Goal: Information Seeking & Learning: Learn about a topic

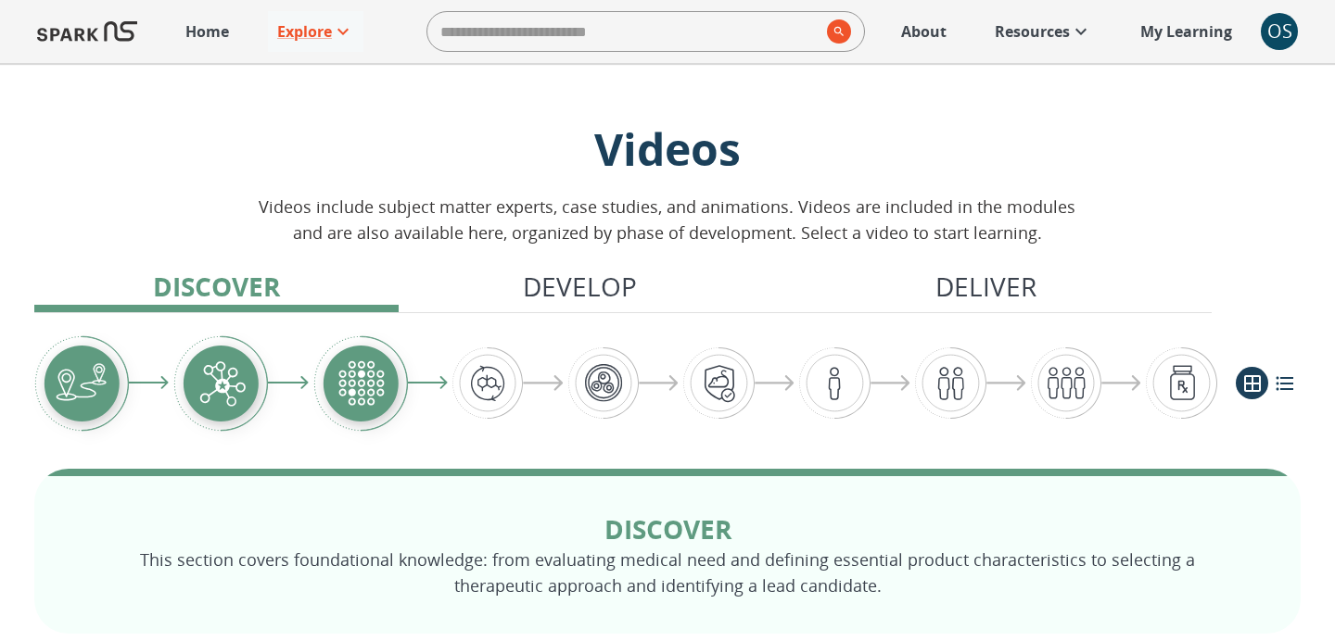
scroll to position [293, 0]
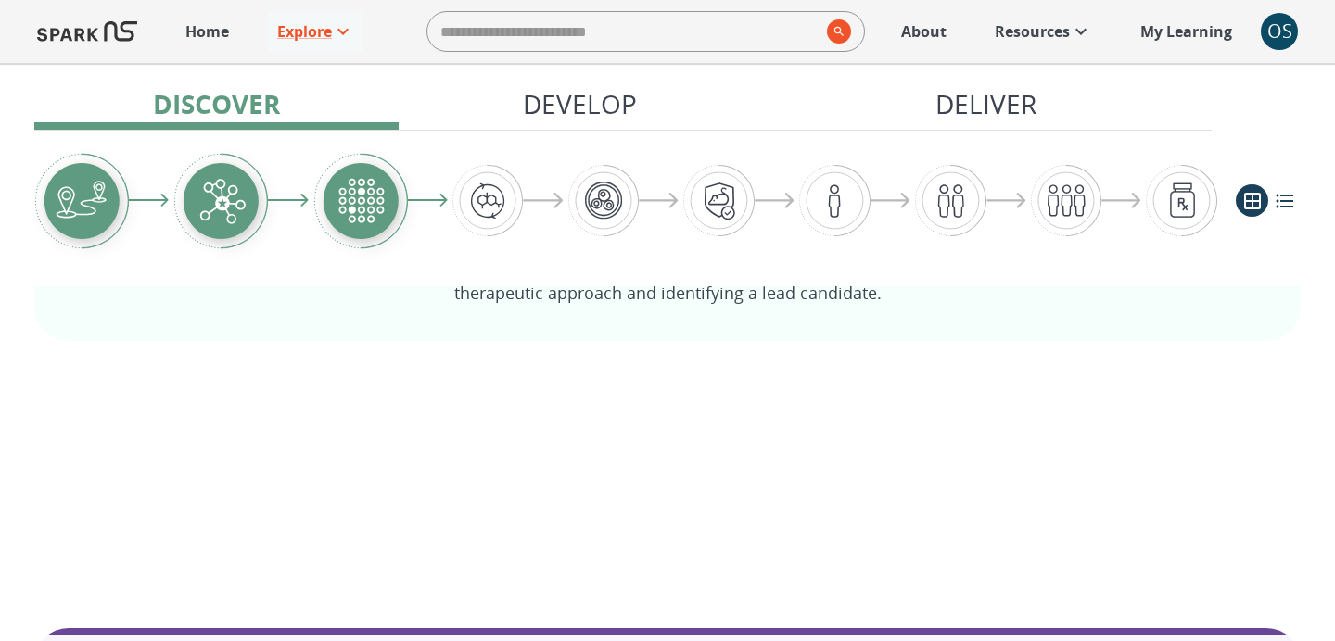
click at [299, 39] on p "Explore" at bounding box center [304, 31] width 55 height 22
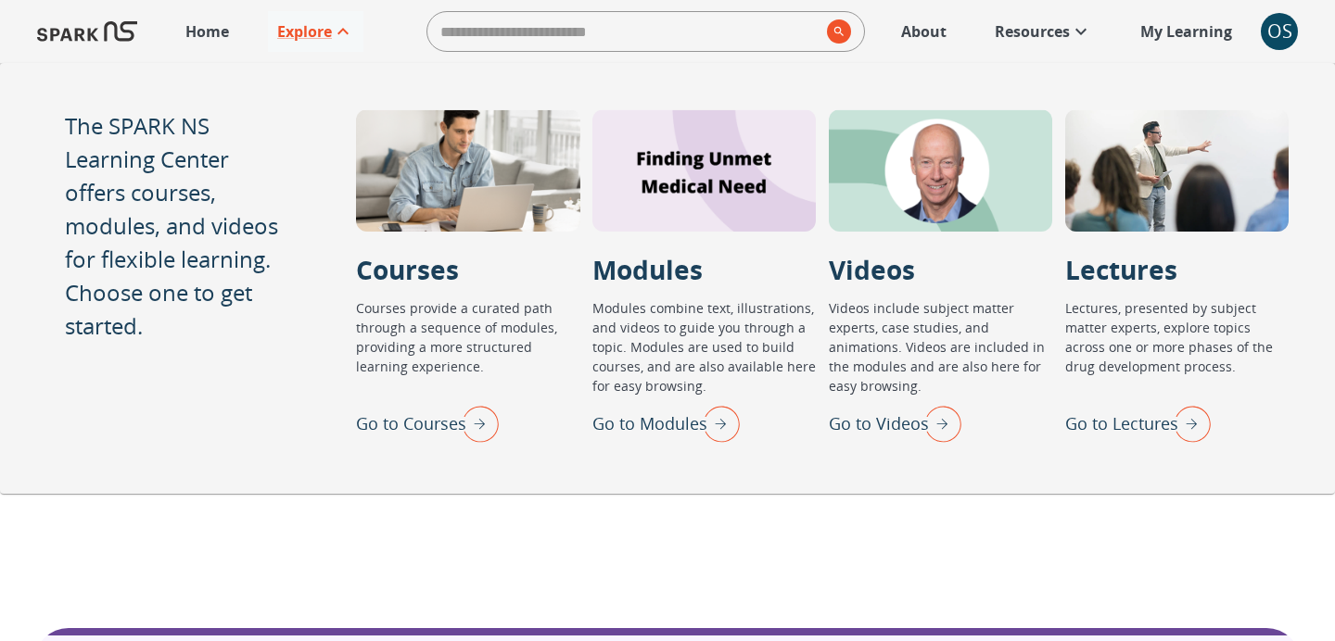
click at [211, 41] on p "Home" at bounding box center [207, 31] width 44 height 22
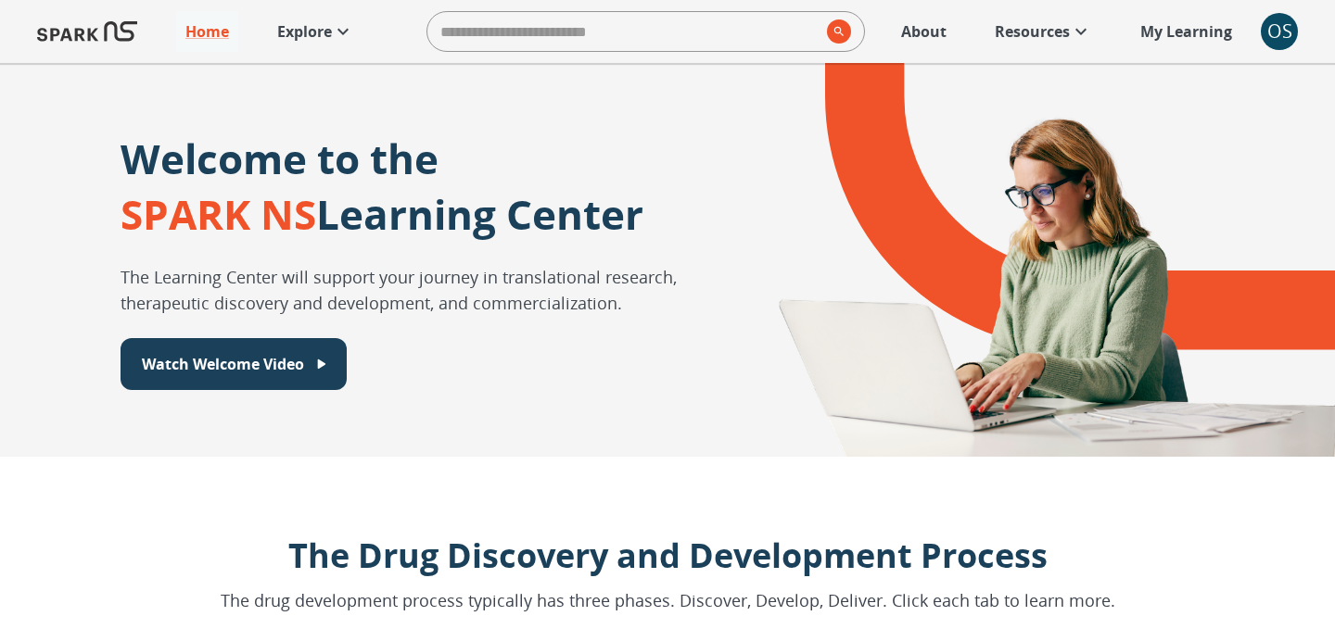
click at [323, 40] on p "Explore" at bounding box center [304, 31] width 55 height 22
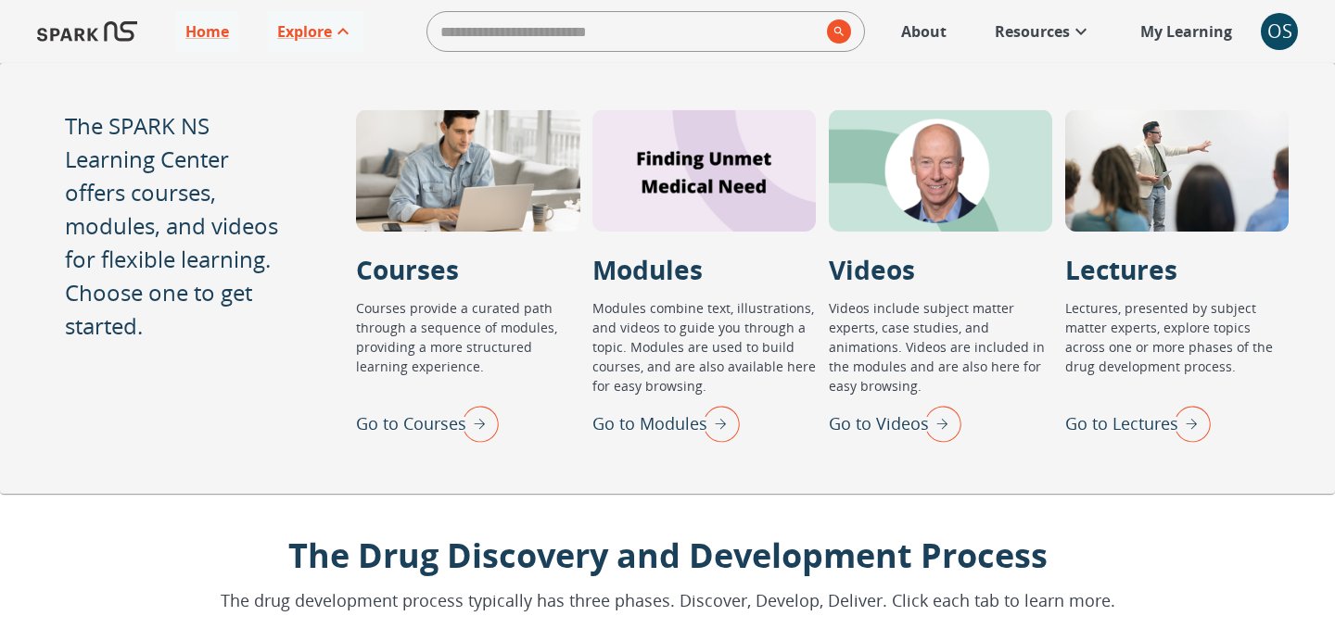
click at [1074, 434] on p "Go to Lectures" at bounding box center [1121, 424] width 113 height 25
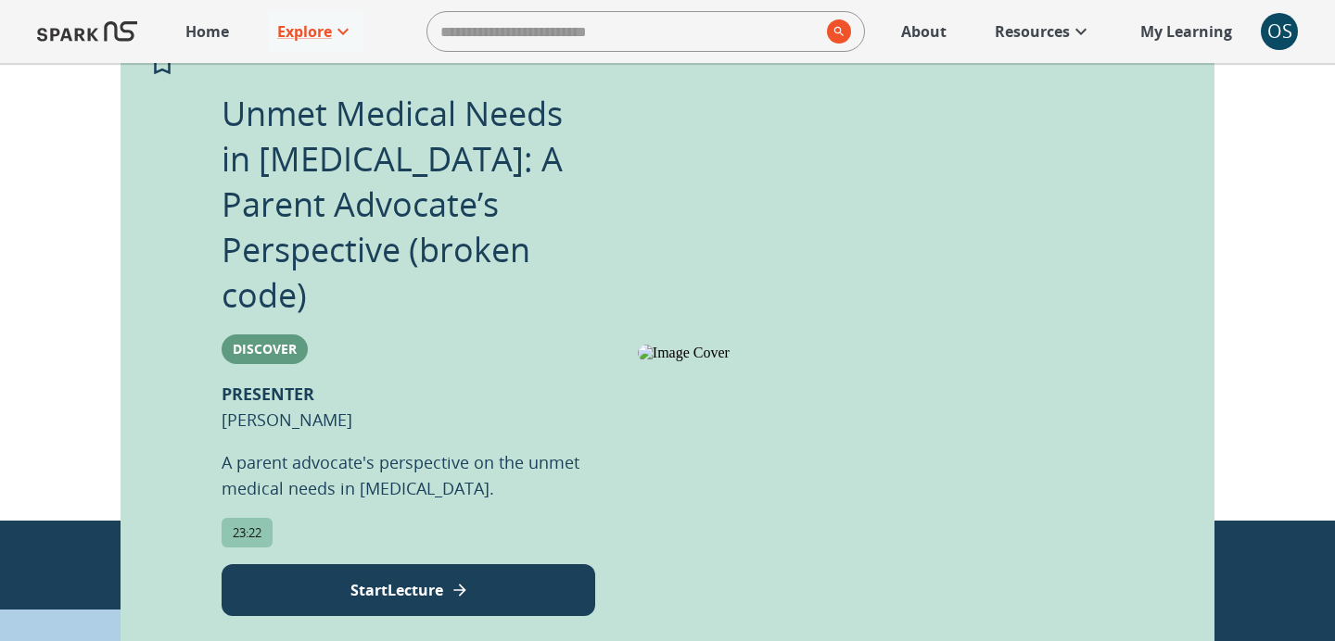
scroll to position [1155, 0]
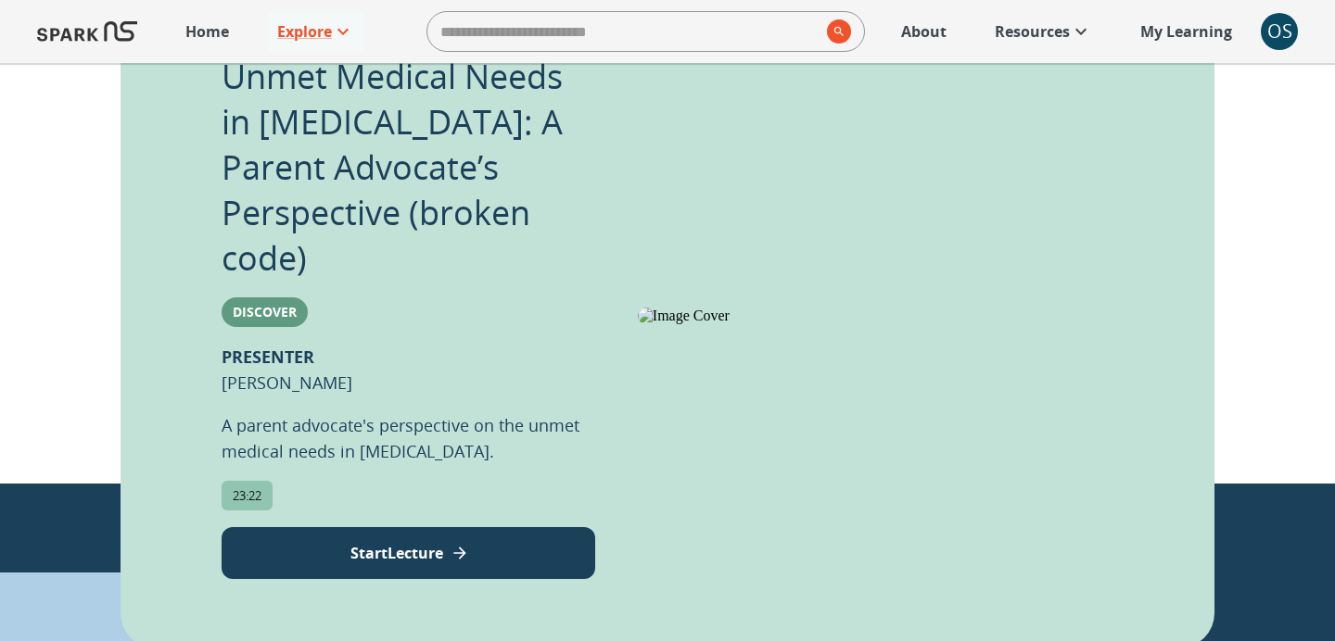
click at [501, 527] on button "Start Lecture" at bounding box center [409, 553] width 374 height 52
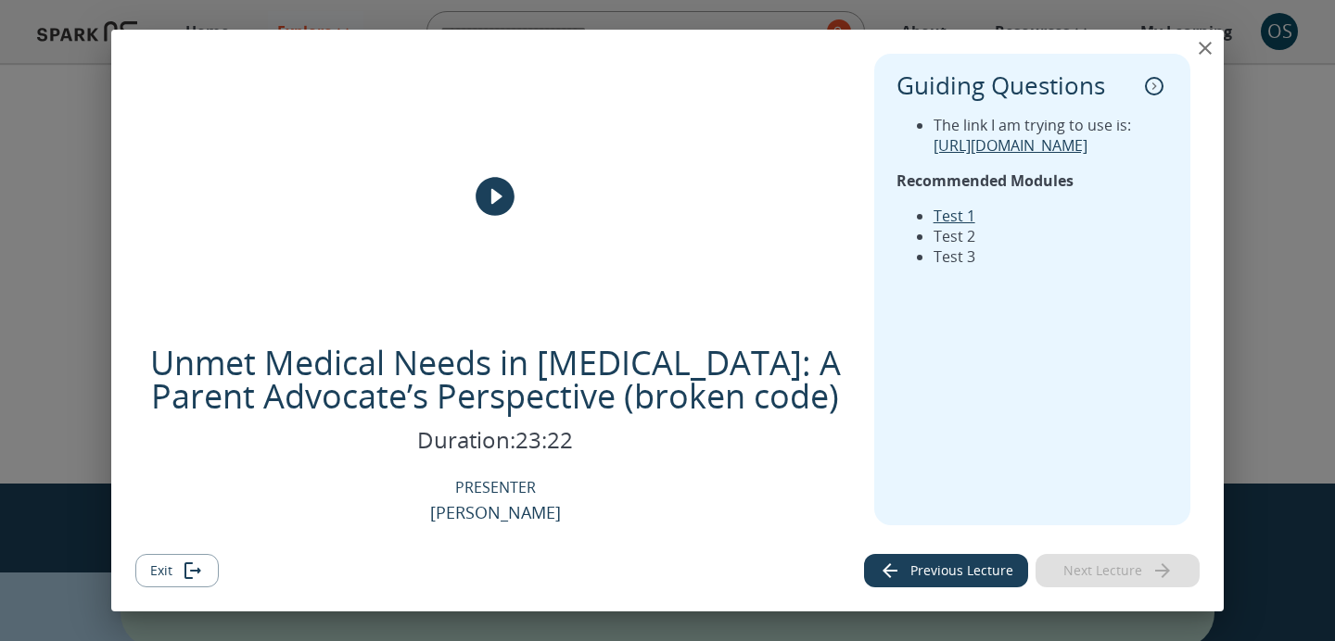
click at [1156, 90] on icon "collapse" at bounding box center [1154, 86] width 19 height 19
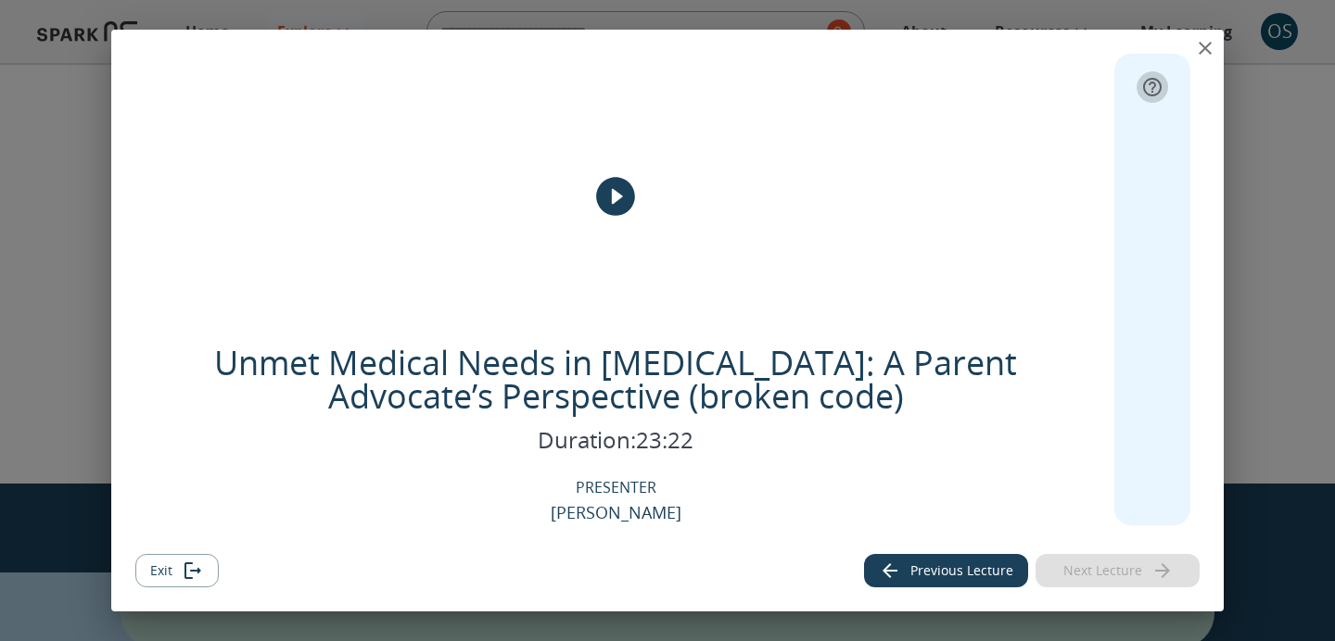
click at [1156, 90] on icon "expand" at bounding box center [1152, 87] width 22 height 22
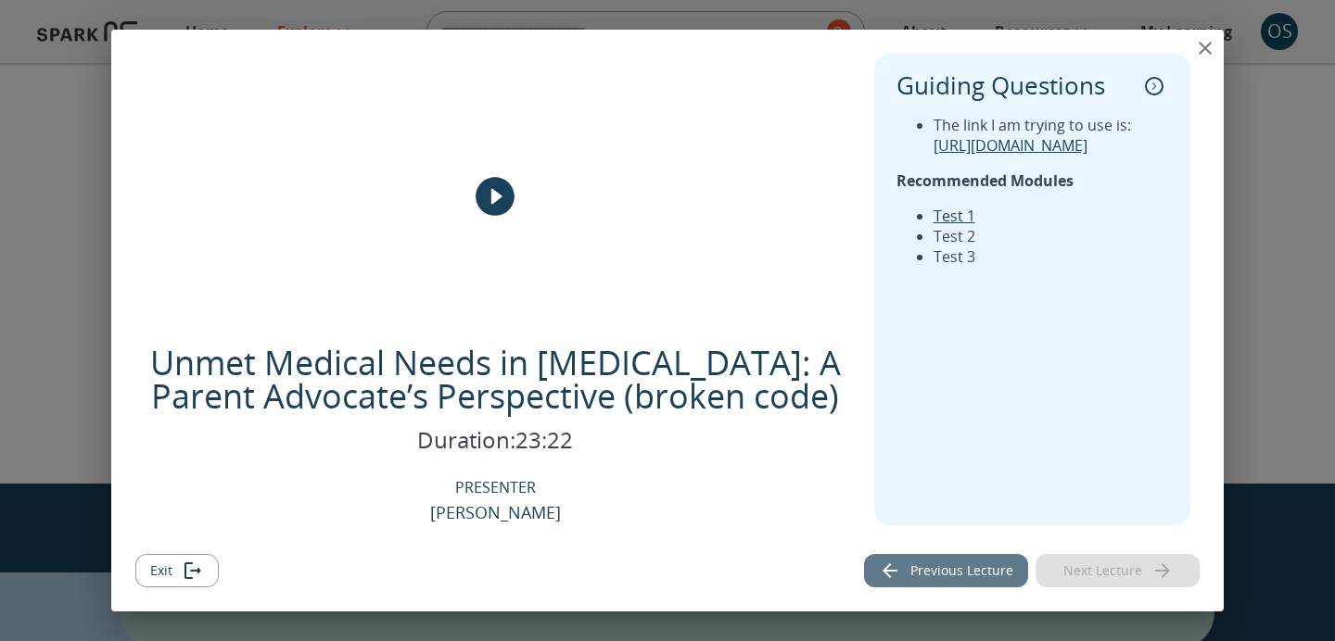
click at [972, 558] on button "Previous Lecture" at bounding box center [946, 571] width 164 height 34
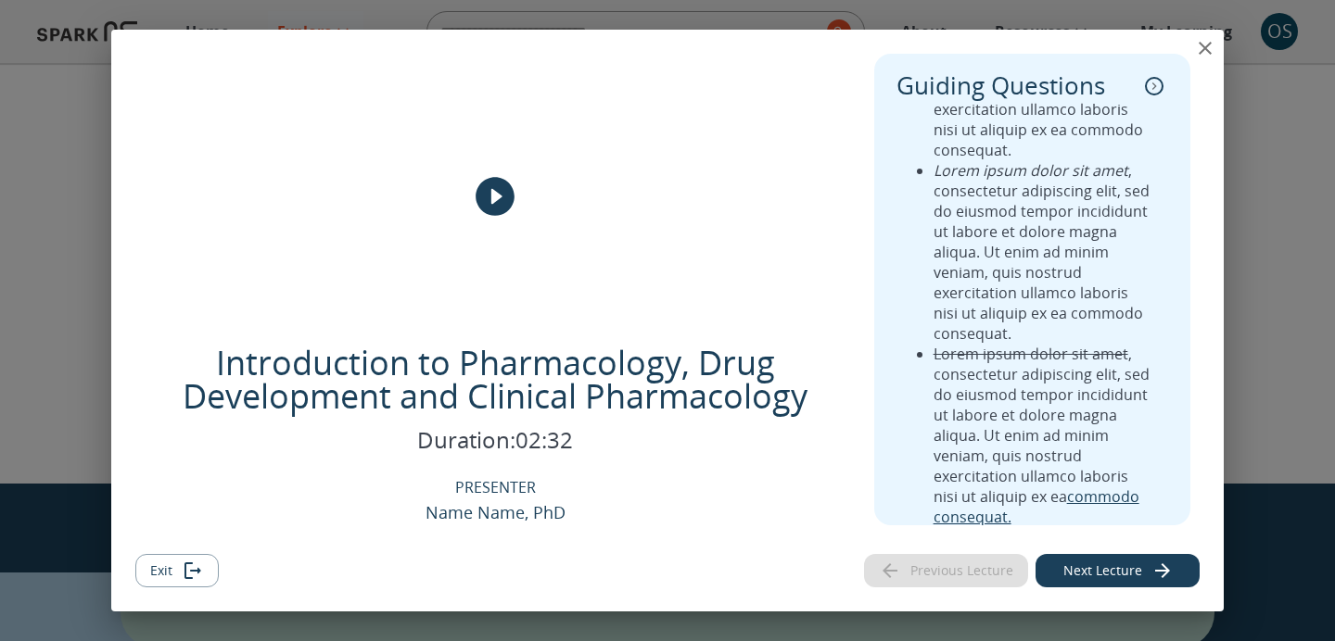
scroll to position [0, 0]
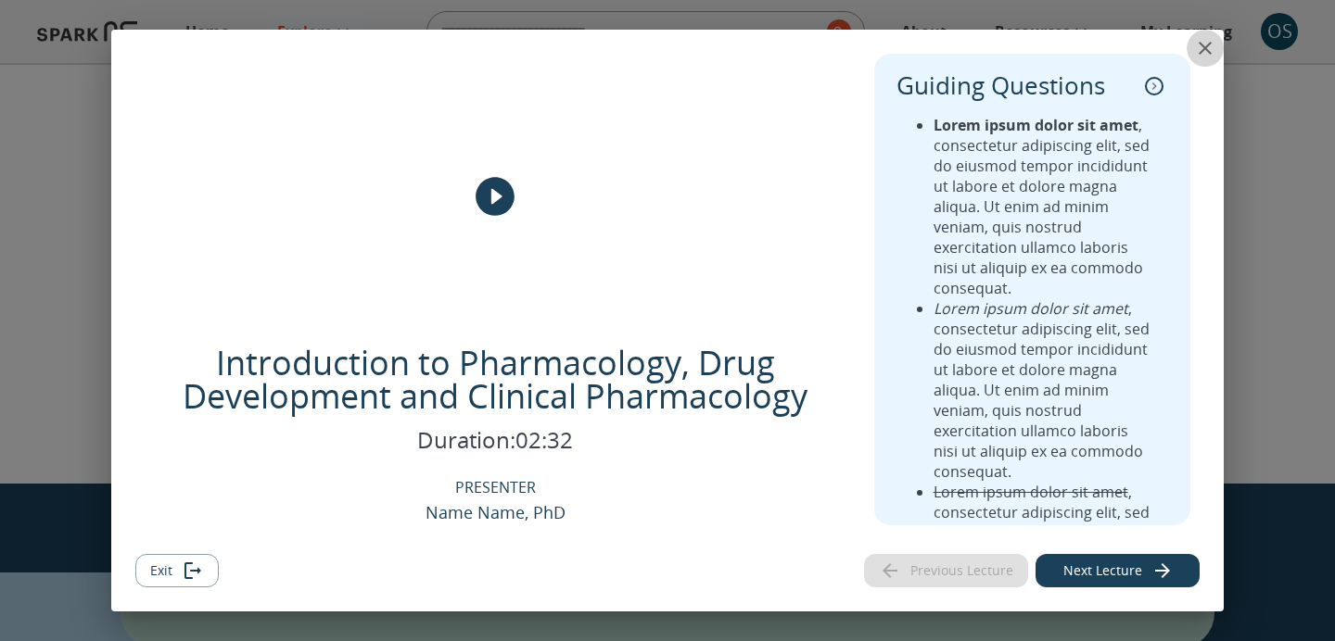
click at [1204, 47] on icon "close" at bounding box center [1205, 48] width 13 height 13
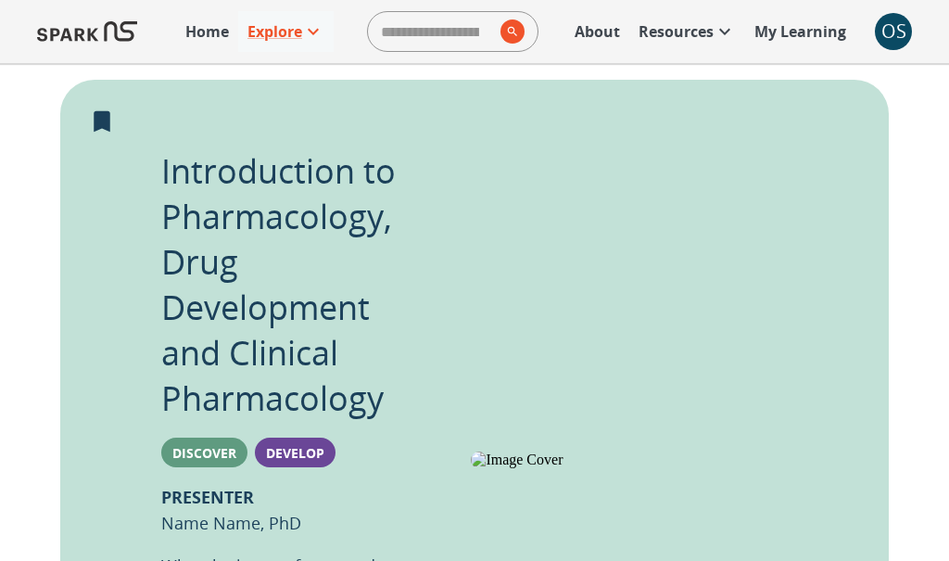
scroll to position [296, 0]
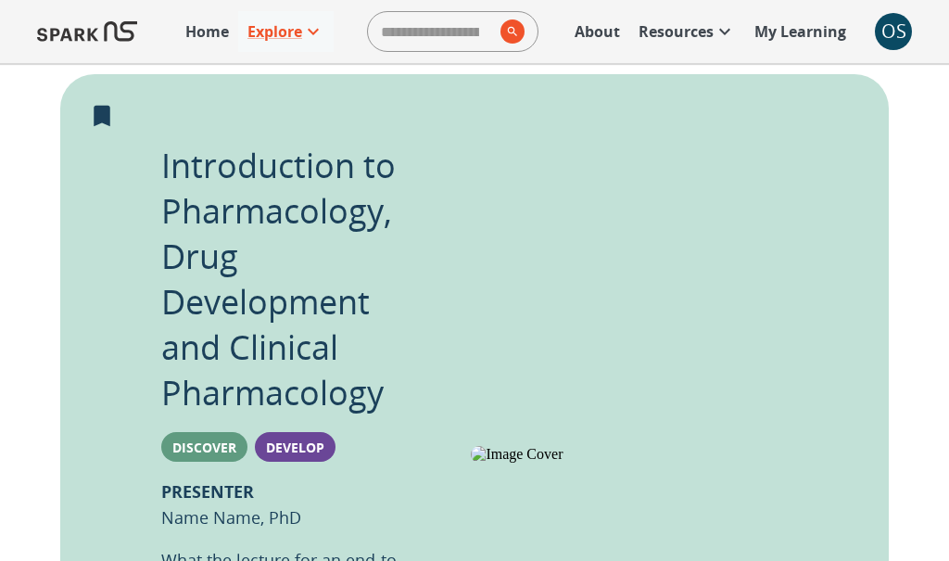
click at [901, 44] on div "OS" at bounding box center [893, 31] width 37 height 37
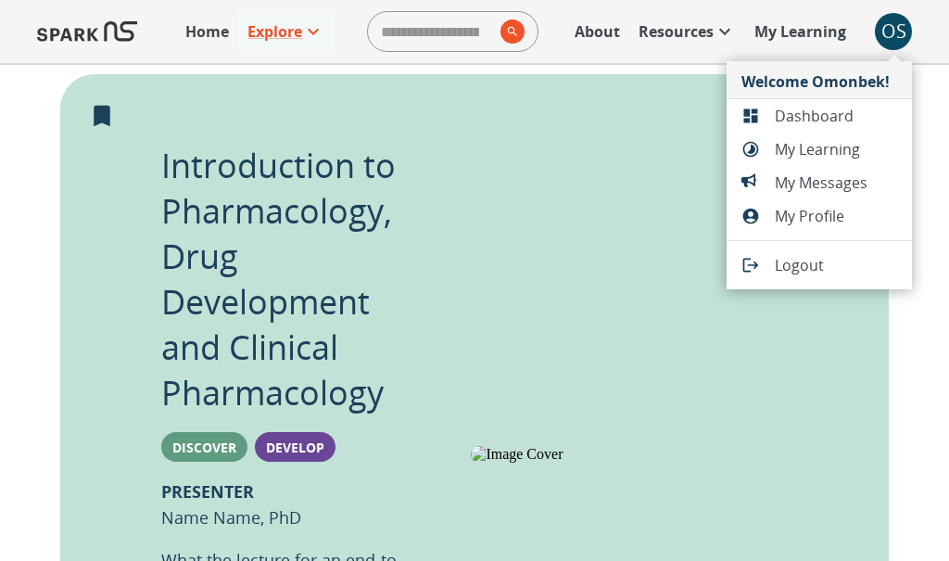
click at [817, 123] on span "Dashboard" at bounding box center [836, 116] width 122 height 22
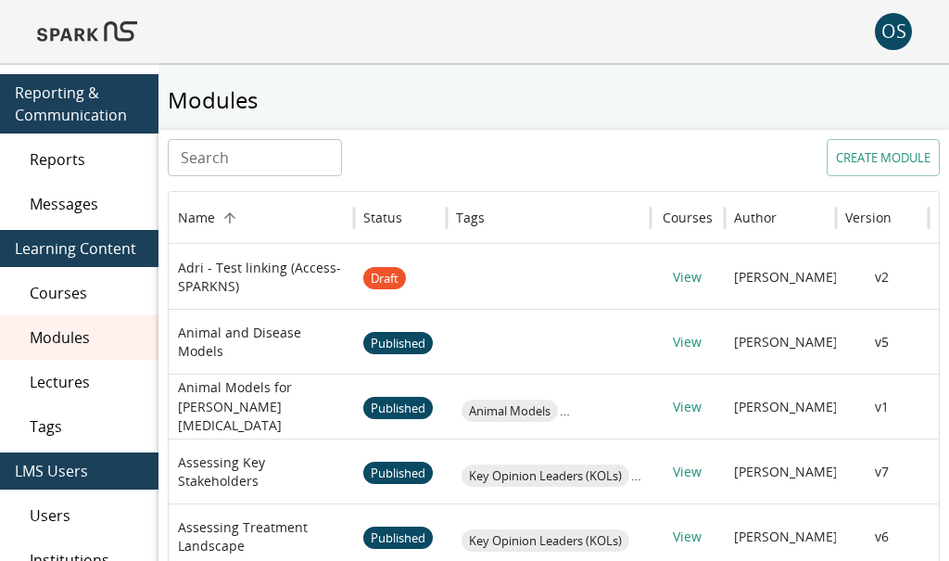
click at [892, 35] on div "OS" at bounding box center [893, 31] width 37 height 37
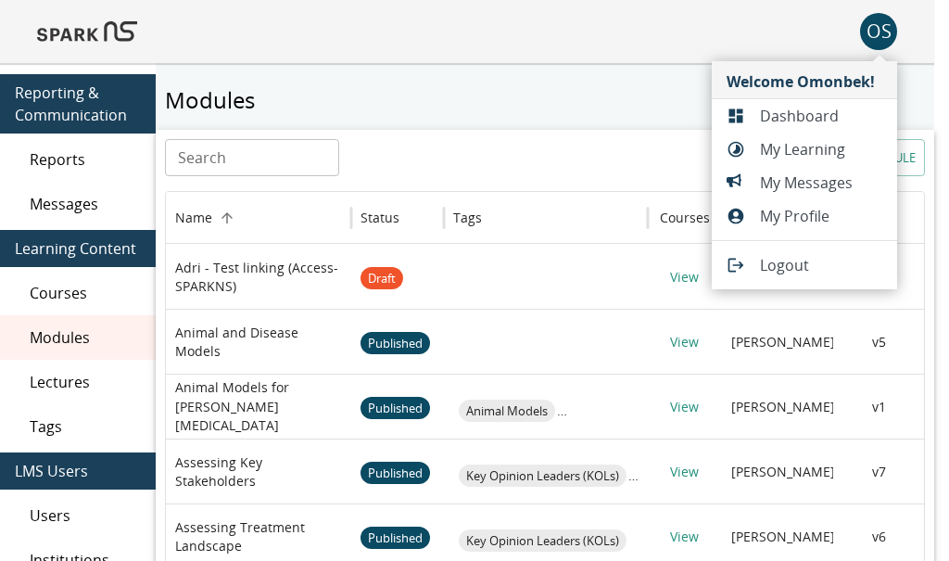
click at [803, 149] on span "My Learning" at bounding box center [821, 149] width 122 height 22
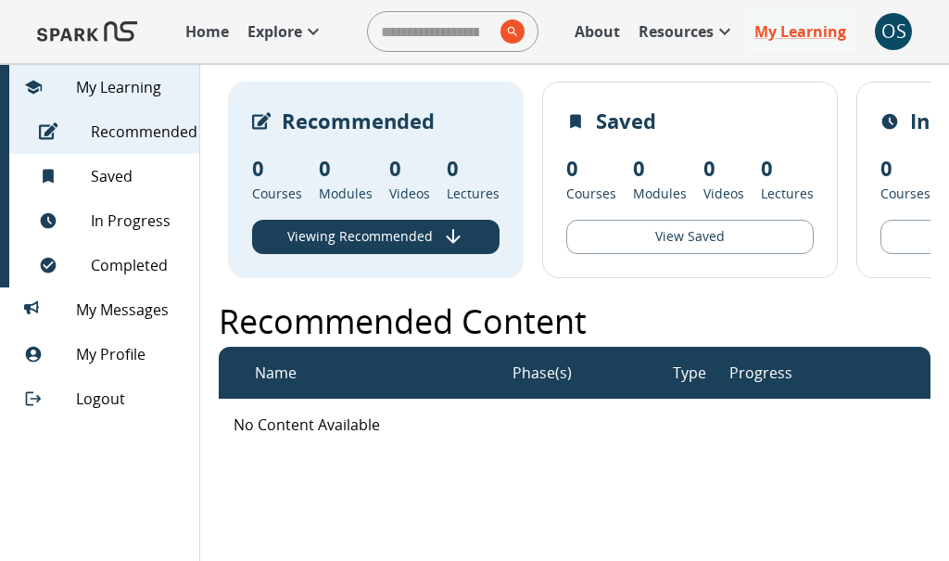
click at [121, 47] on img at bounding box center [87, 31] width 100 height 44
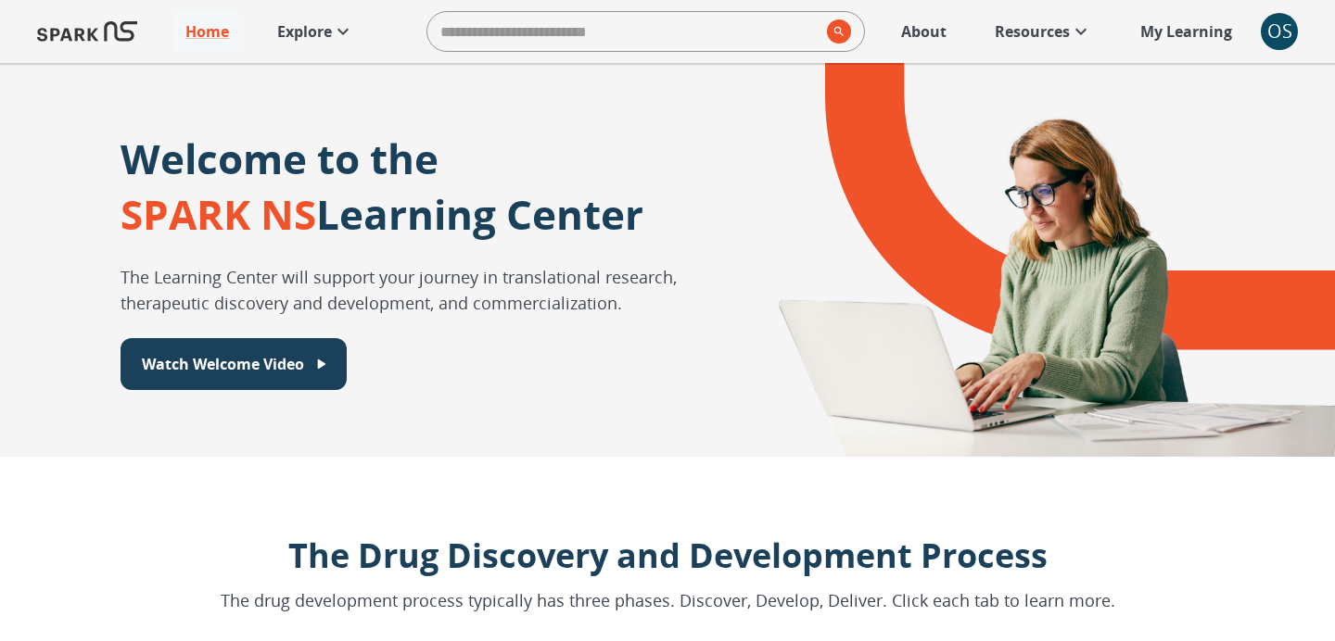
click at [285, 32] on p "Explore" at bounding box center [304, 31] width 55 height 22
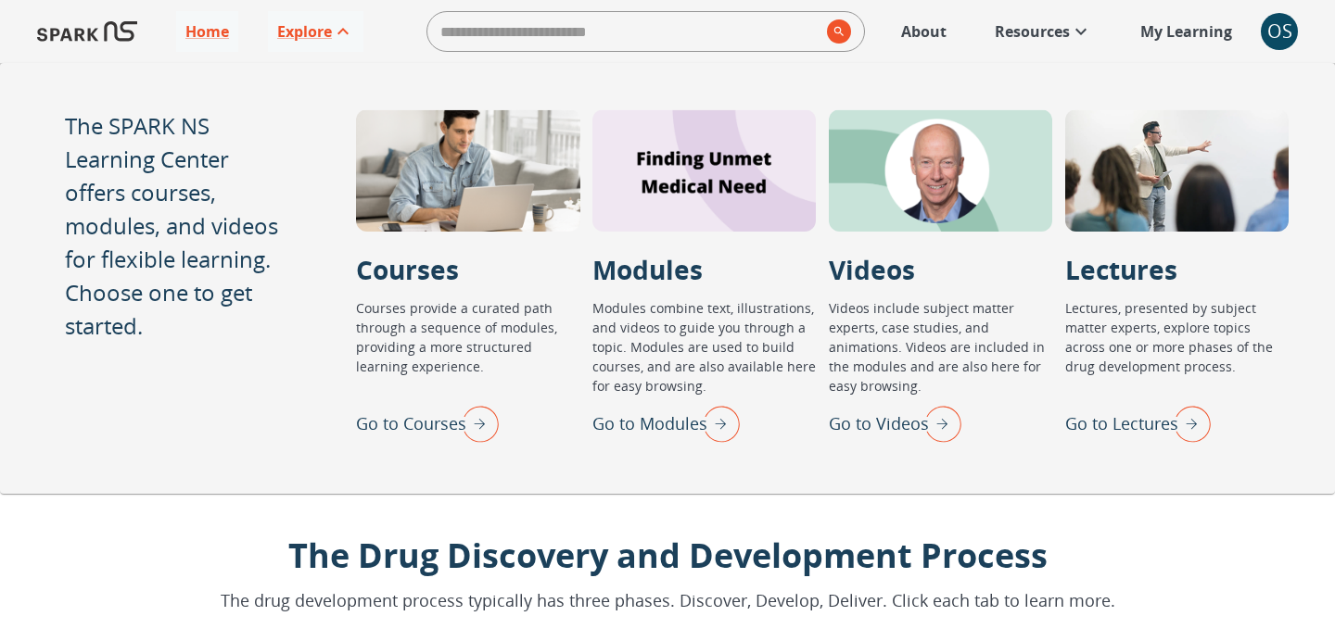
click at [1149, 425] on p "Go to Lectures" at bounding box center [1121, 424] width 113 height 25
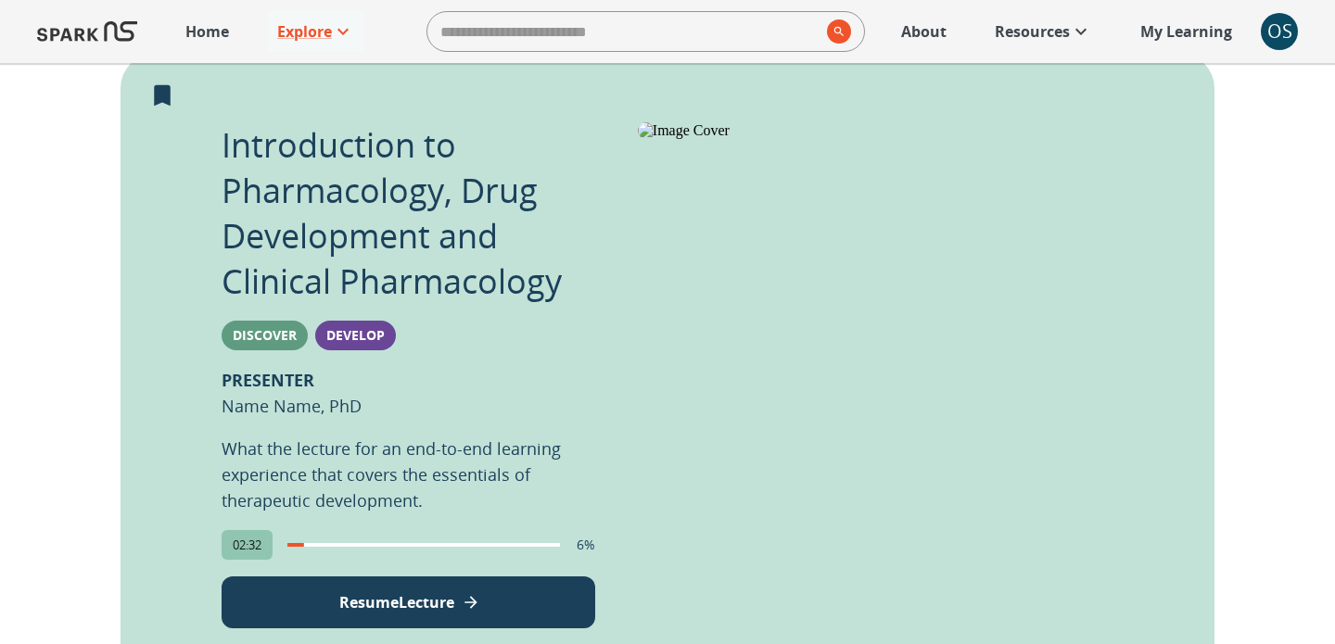
scroll to position [413, 0]
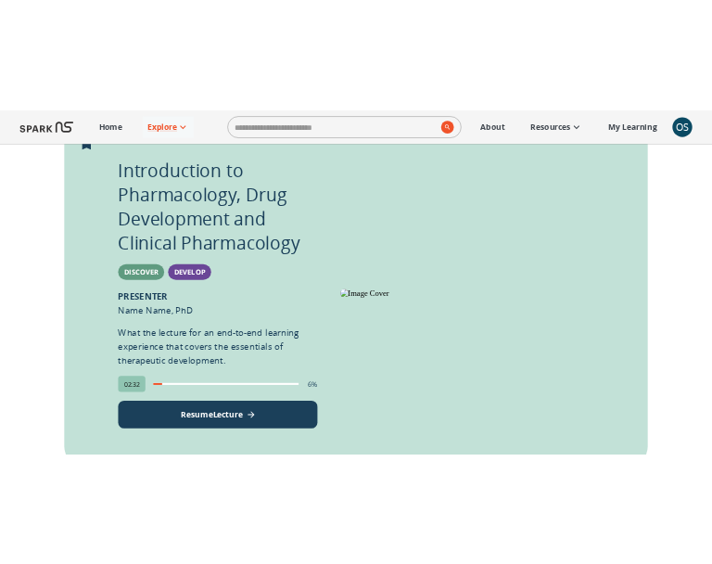
scroll to position [372, 0]
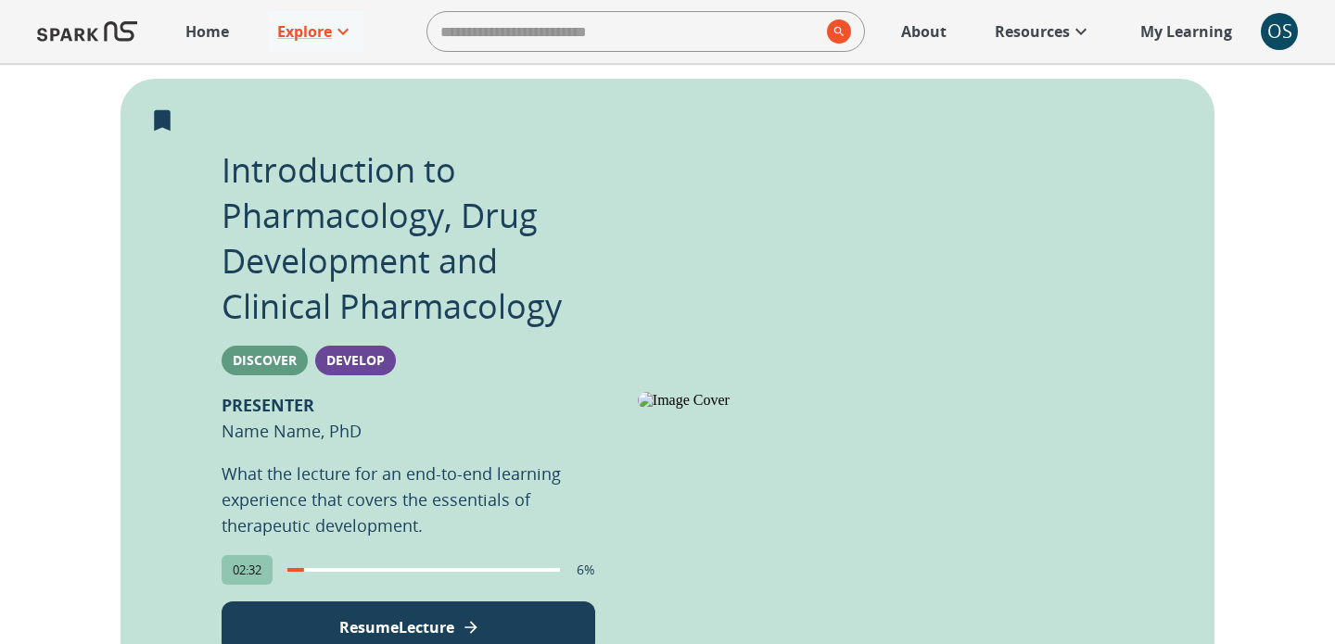
click at [351, 216] on p "Introduction to Pharmacology, Drug Development and Clinical Pharmacology" at bounding box center [409, 238] width 374 height 182
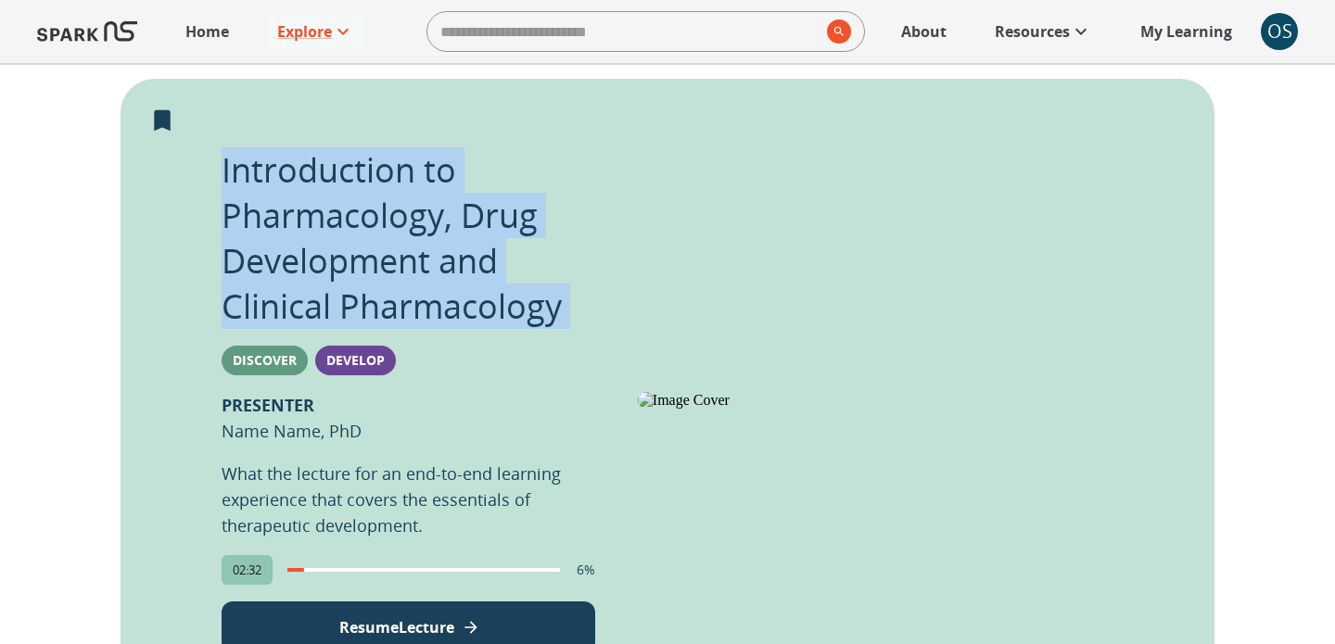
click at [351, 216] on p "Introduction to Pharmacology, Drug Development and Clinical Pharmacology" at bounding box center [409, 238] width 374 height 182
click at [314, 173] on p "Introduction to Pharmacology, Drug Development and Clinical Pharmacology" at bounding box center [409, 238] width 374 height 182
drag, startPoint x: 222, startPoint y: 163, endPoint x: 567, endPoint y: 309, distance: 374.3
click at [567, 309] on p "Introduction to Pharmacology, Drug Development and Clinical Pharmacology" at bounding box center [409, 238] width 374 height 182
click at [345, 245] on p "Introduction to Pharmacology, Drug Development and Clinical Pharmacology" at bounding box center [409, 238] width 374 height 182
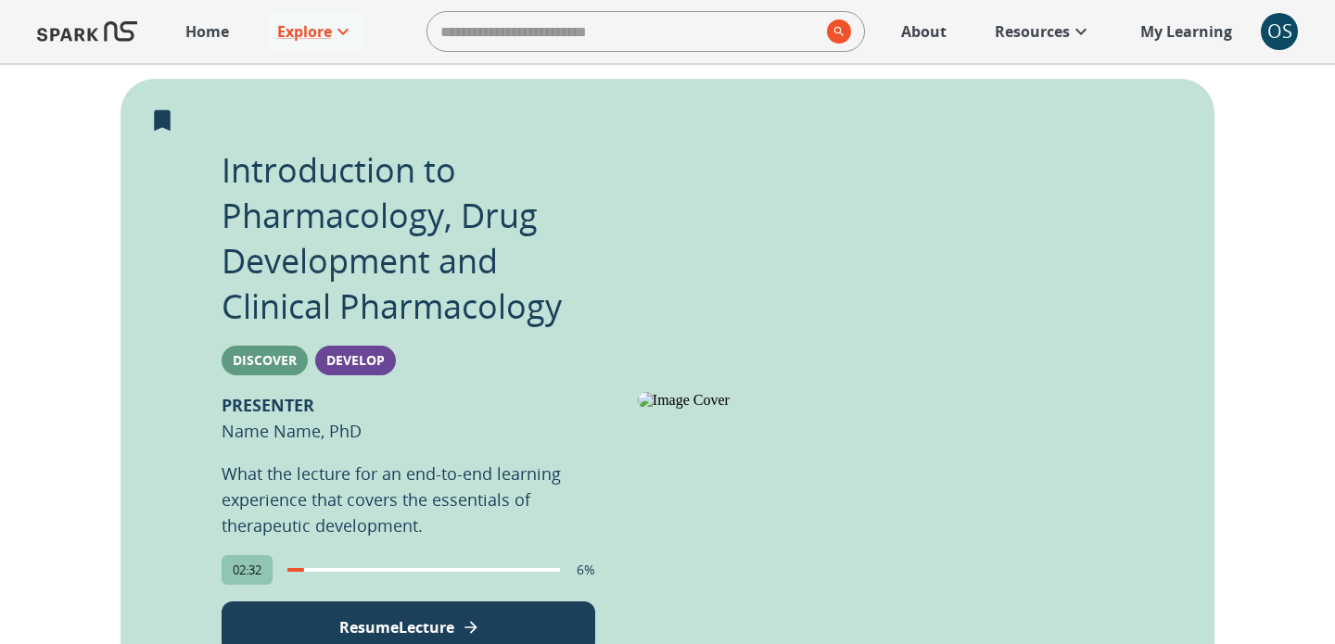
click at [339, 206] on p "Introduction to Pharmacology, Drug Development and Clinical Pharmacology" at bounding box center [409, 238] width 374 height 182
click at [349, 165] on p "Introduction to Pharmacology, Drug Development and Clinical Pharmacology" at bounding box center [409, 238] width 374 height 182
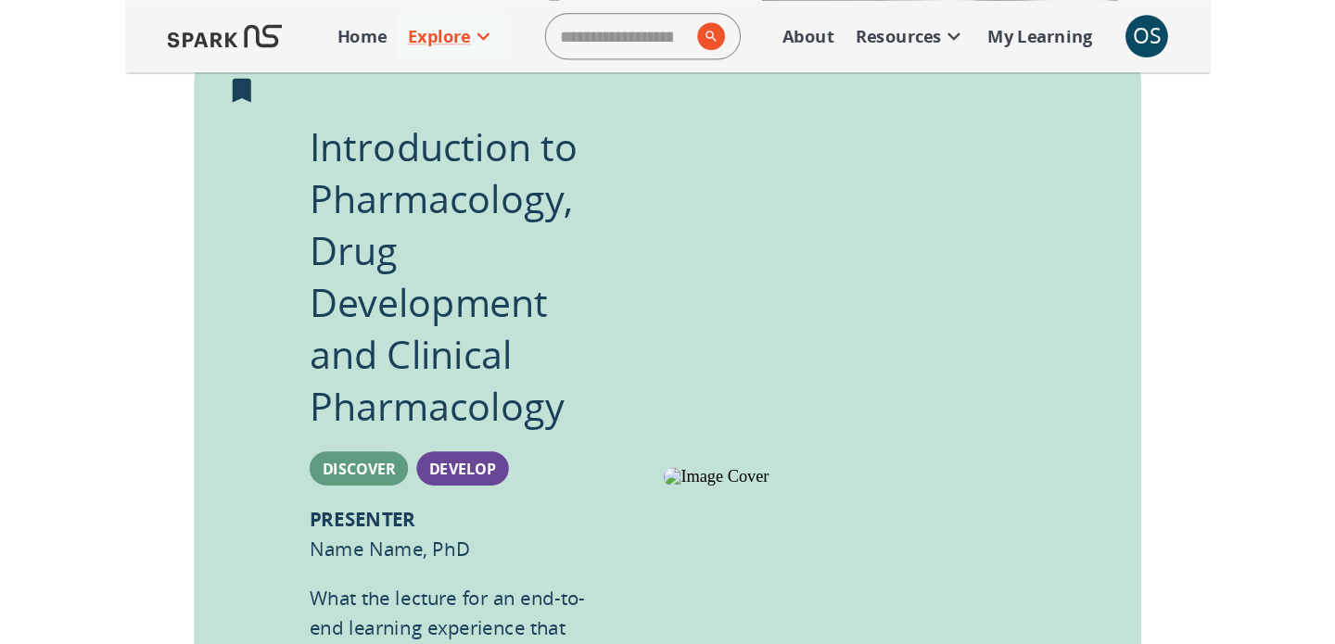
scroll to position [323, 0]
